Goal: Task Accomplishment & Management: Manage account settings

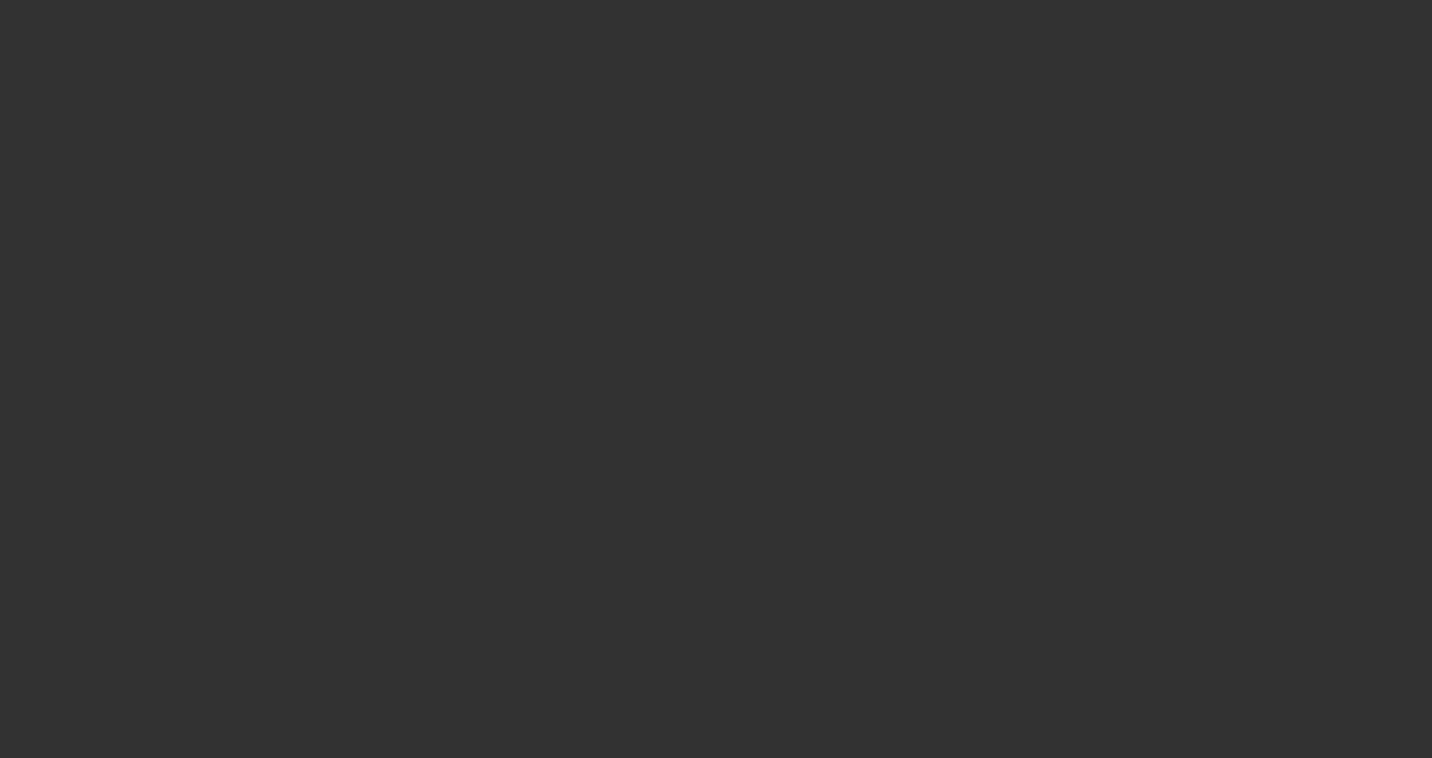
select select "4"
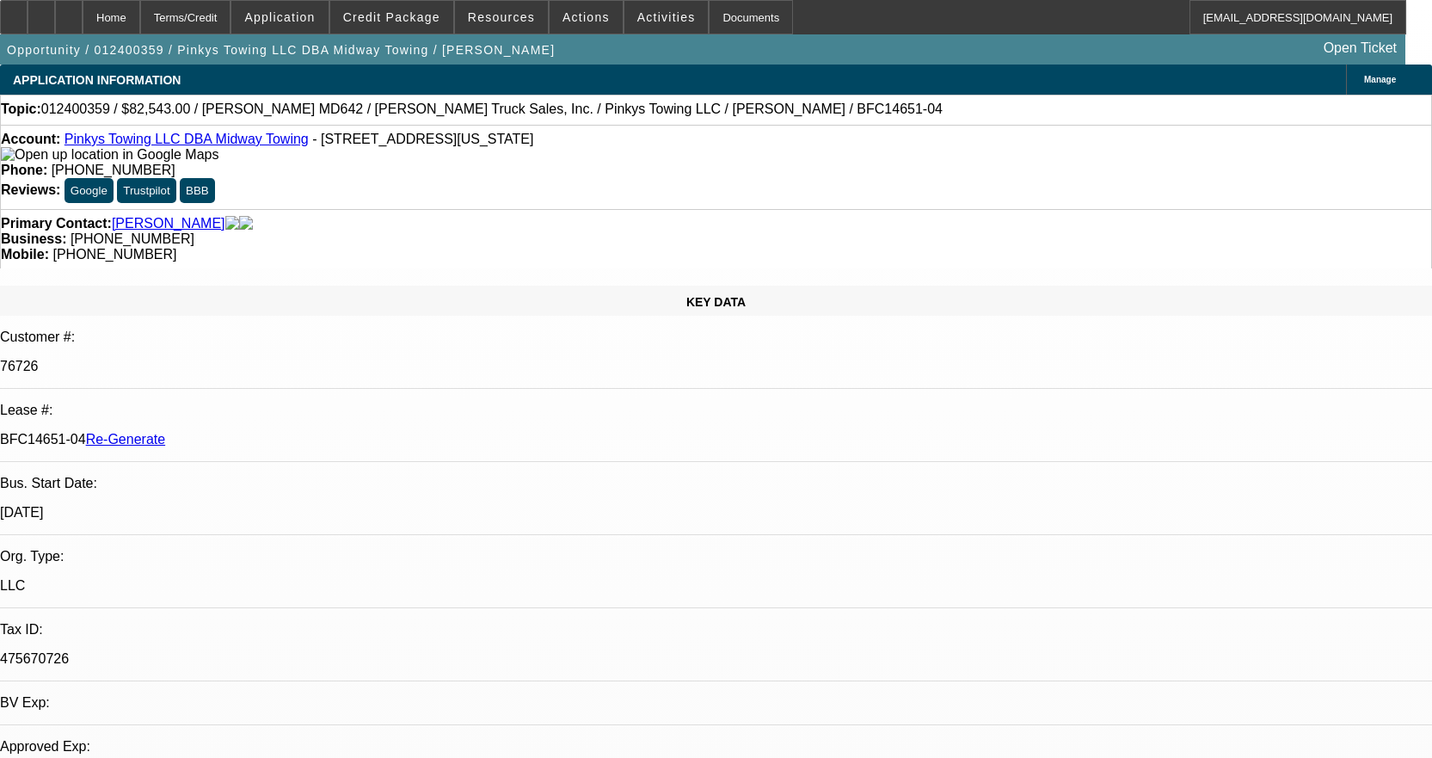
select select "0"
select select "2"
select select "0.1"
select select "4"
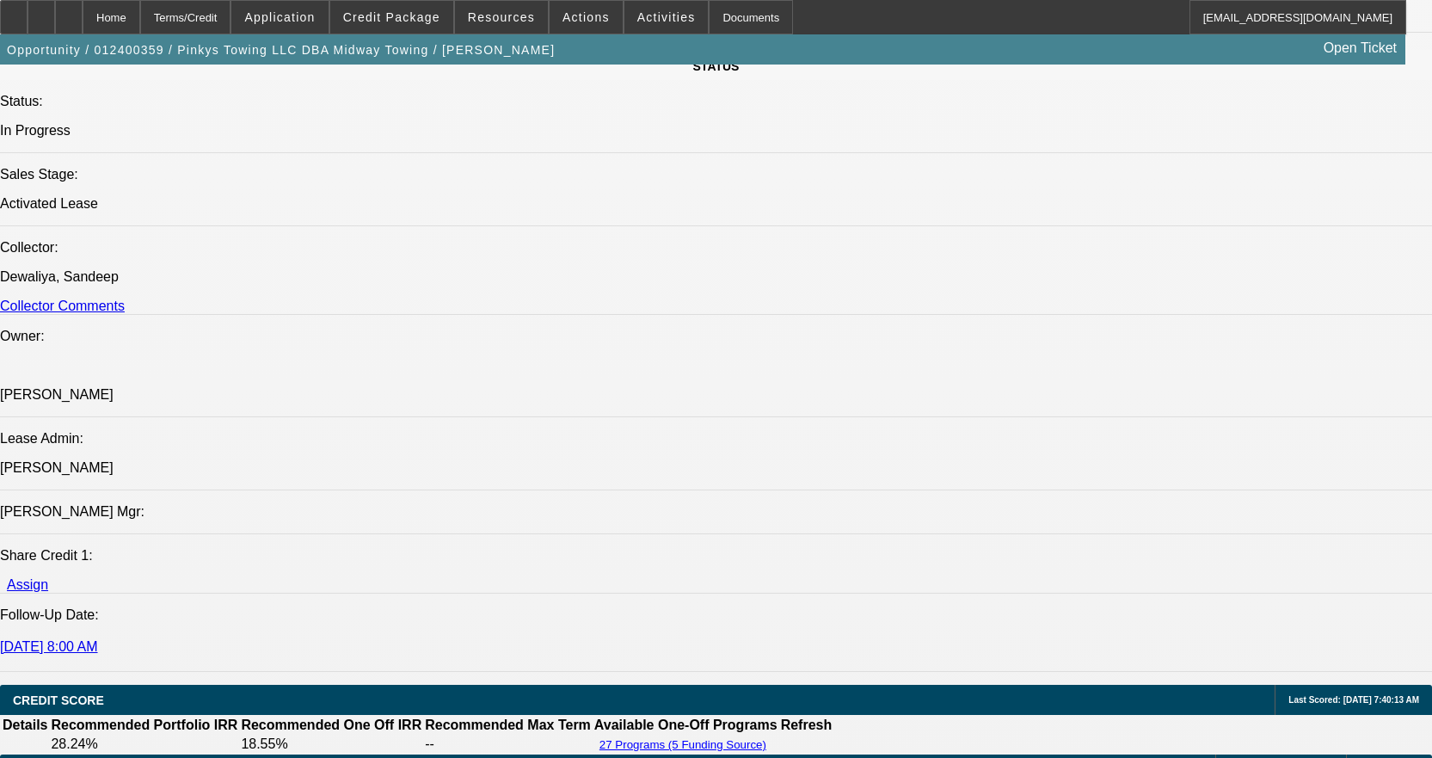
scroll to position [1763, 0]
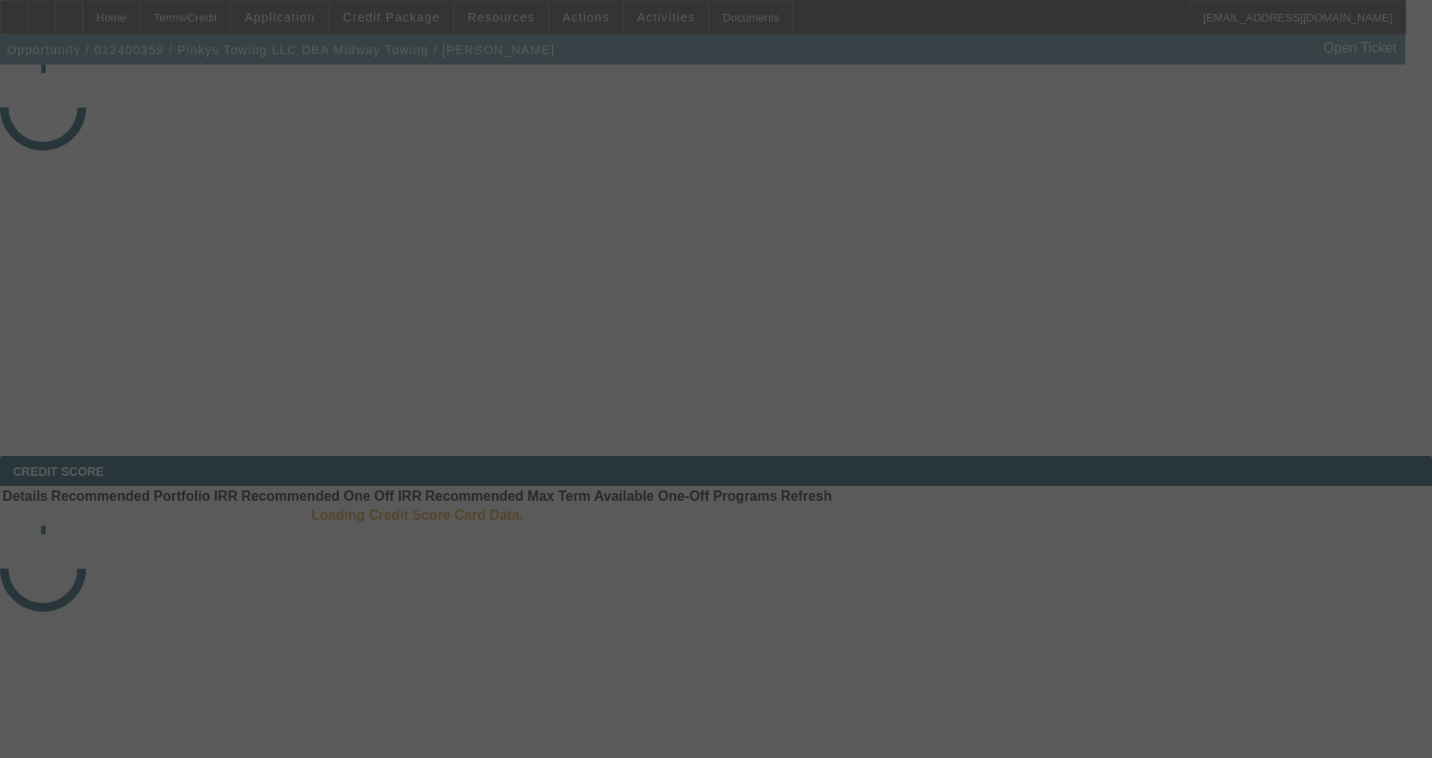
select select "4"
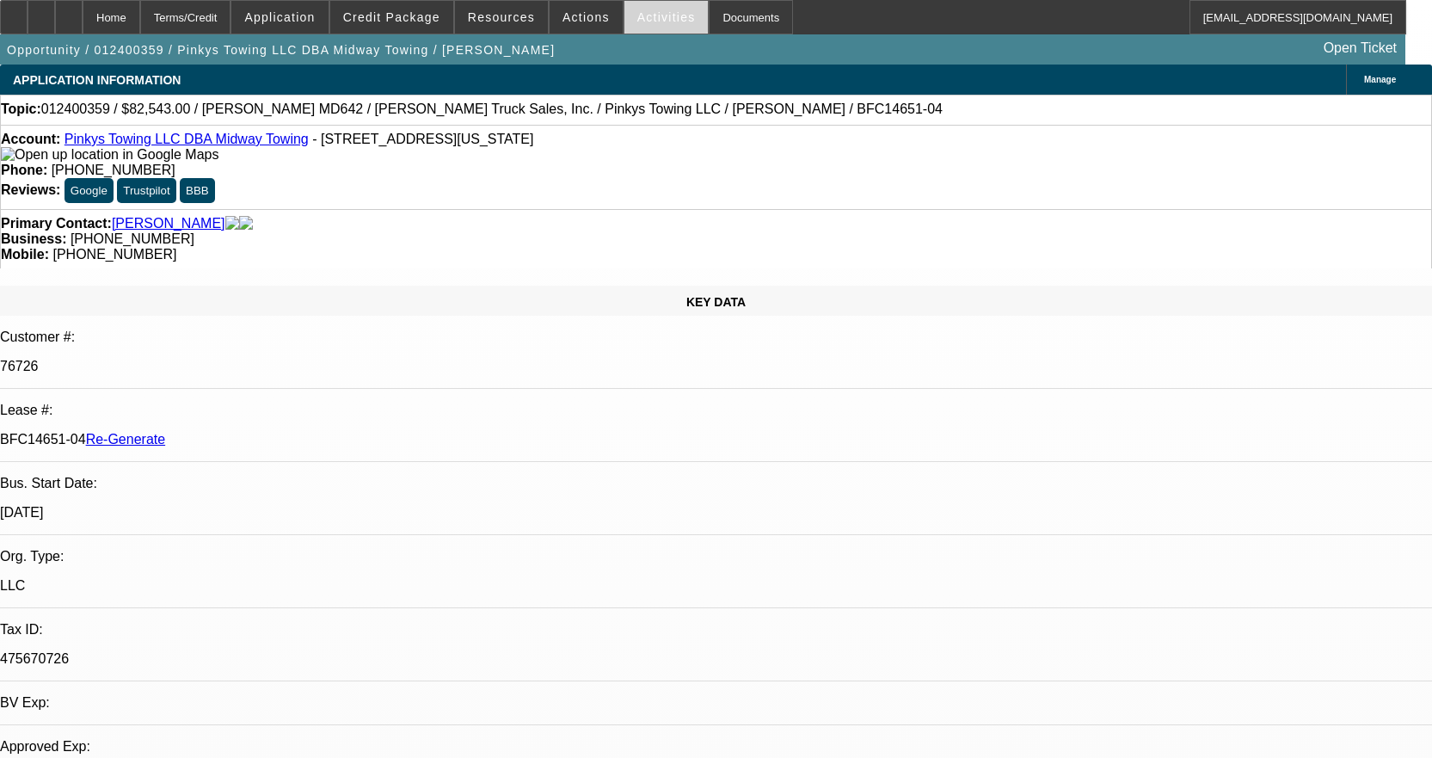
select select "0"
select select "2"
select select "0.1"
select select "4"
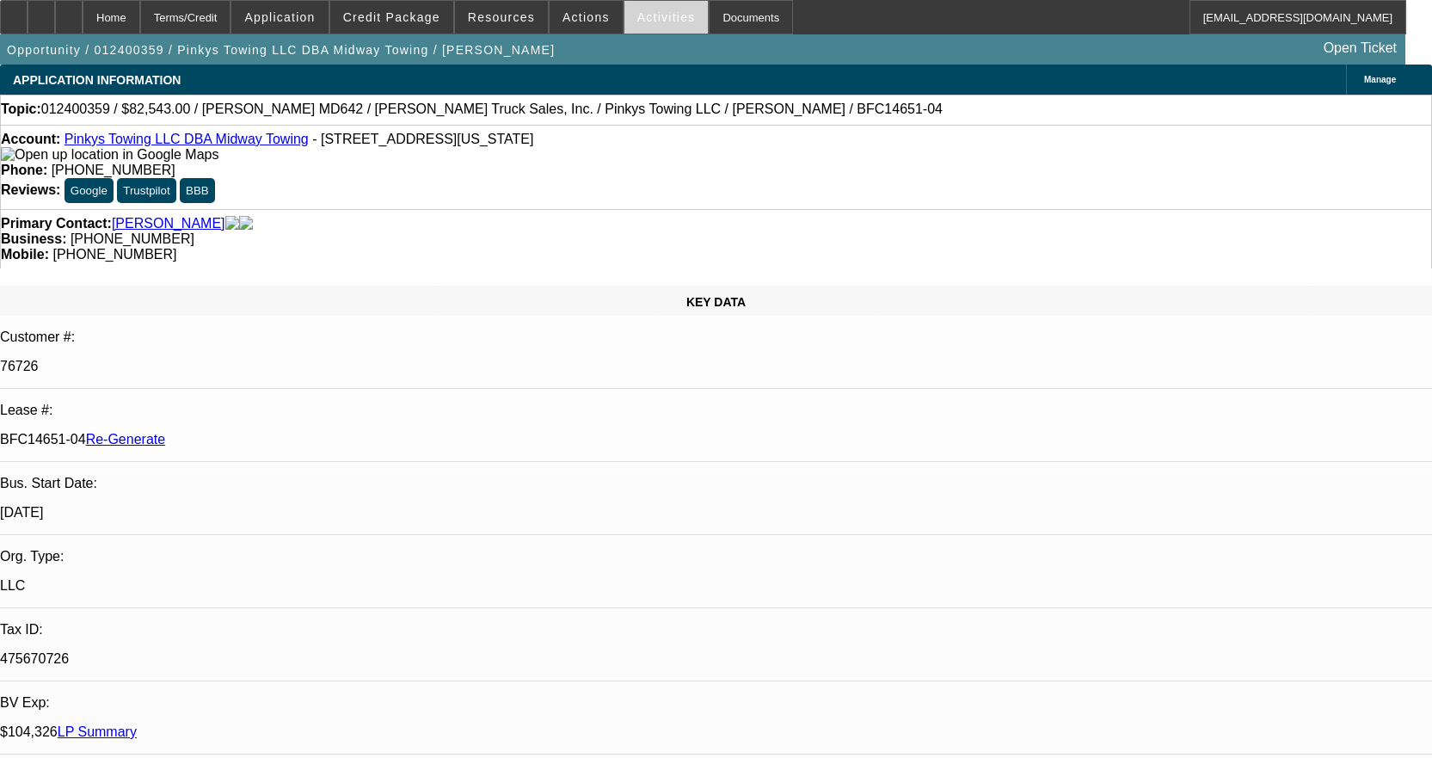
click at [639, 22] on span "Activities" at bounding box center [666, 17] width 58 height 14
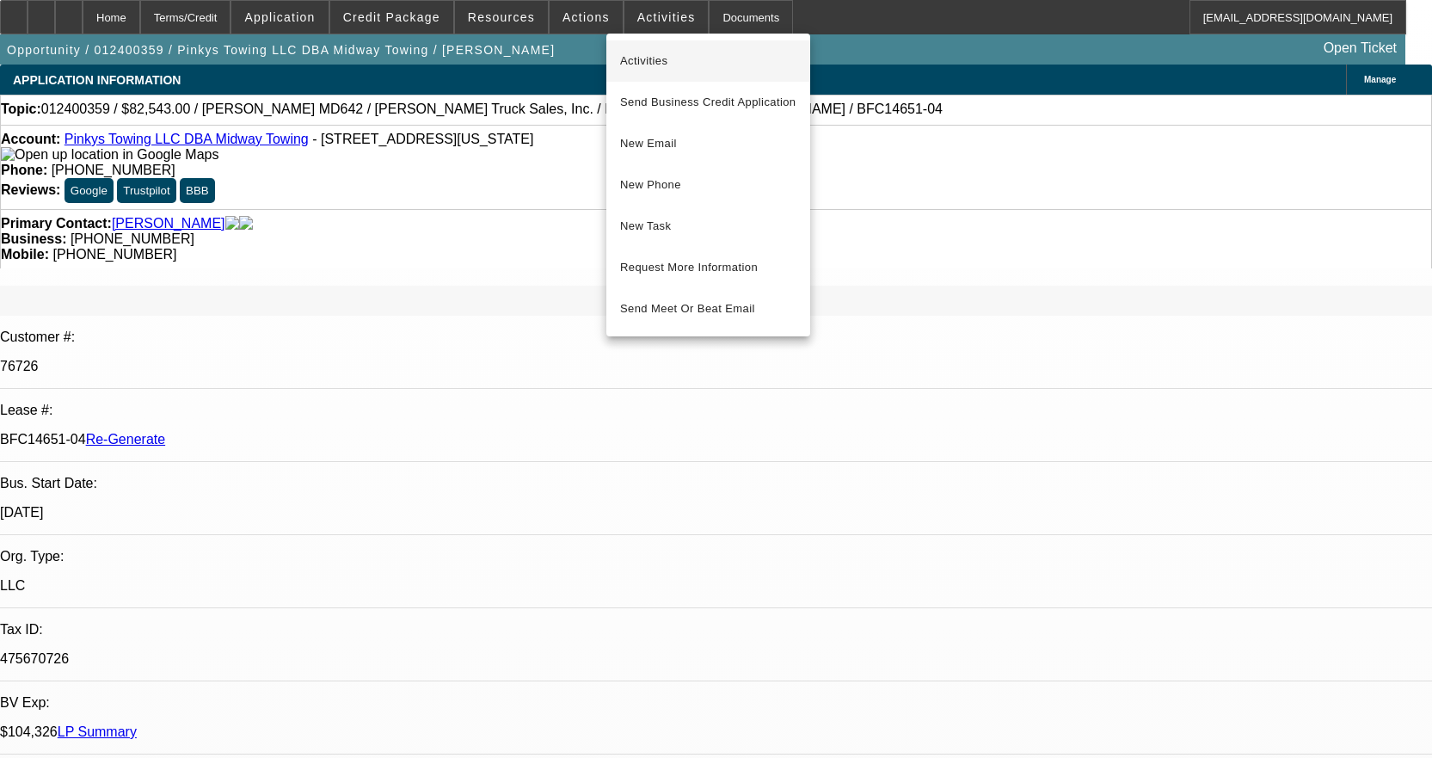
click at [642, 46] on button "Activities" at bounding box center [709, 60] width 204 height 41
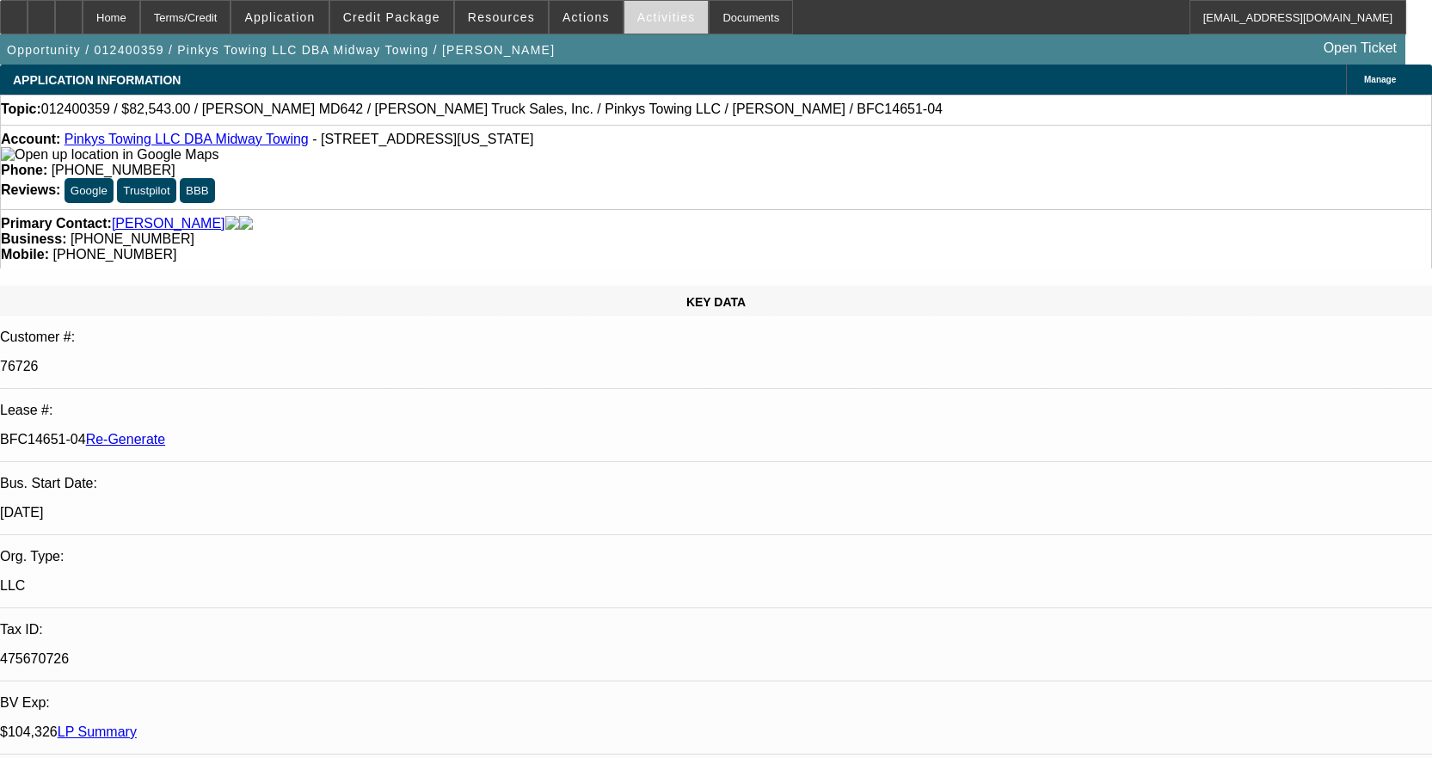
click at [637, 22] on span "Activities" at bounding box center [666, 17] width 58 height 14
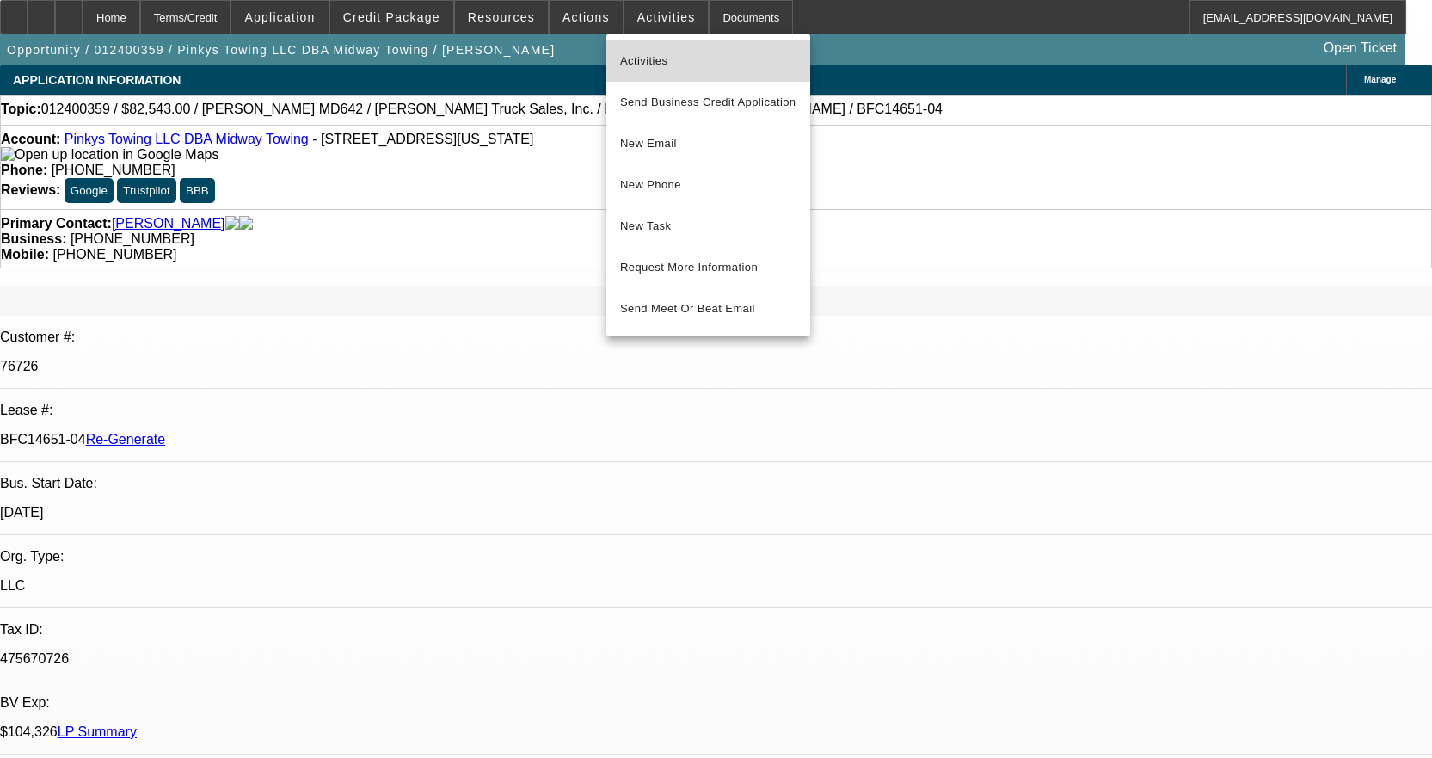
click at [631, 49] on button "Activities" at bounding box center [709, 60] width 204 height 41
